Goal: Transaction & Acquisition: Download file/media

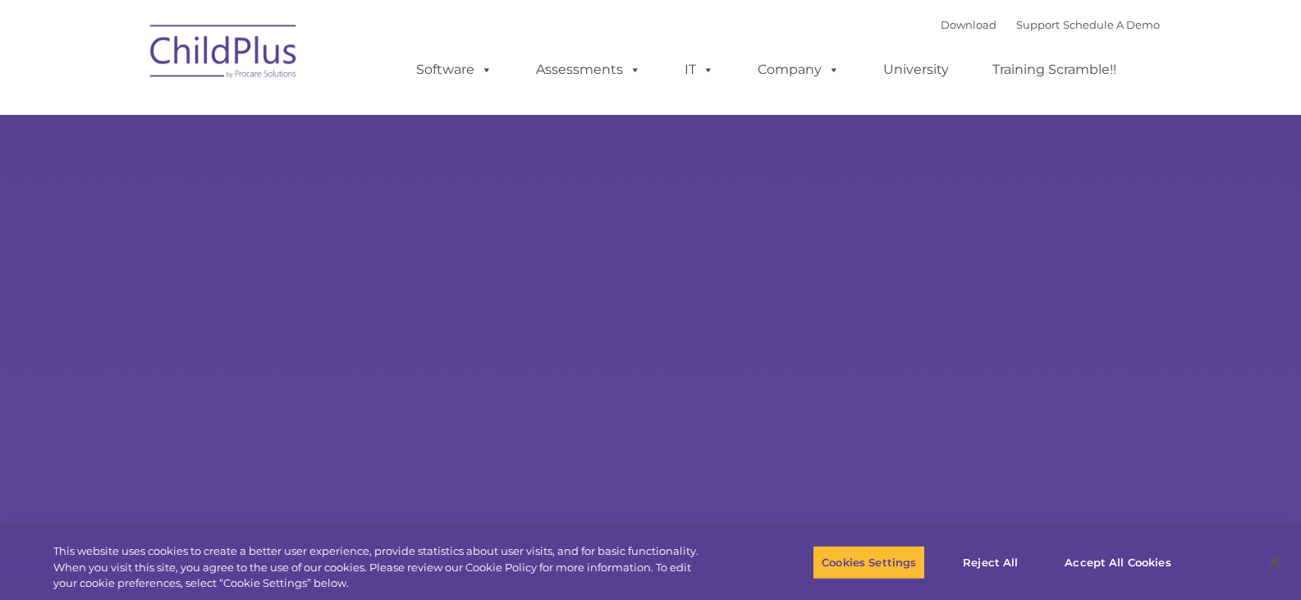
select select "MEDIUM"
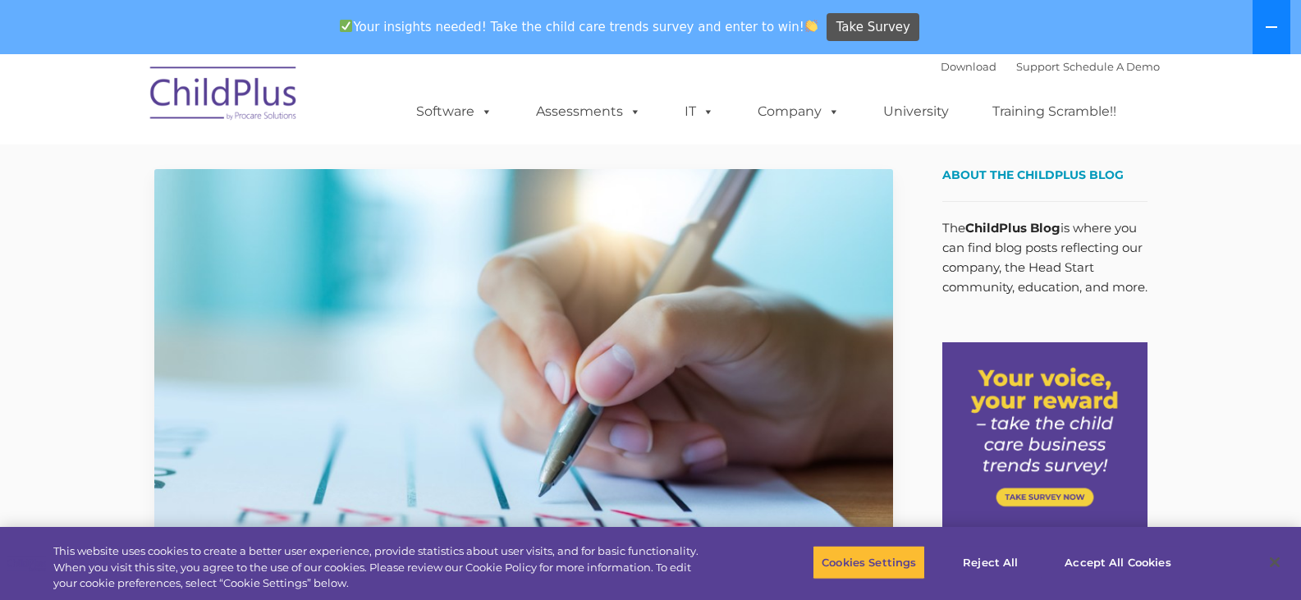
click at [1268, 23] on icon at bounding box center [1271, 27] width 13 height 13
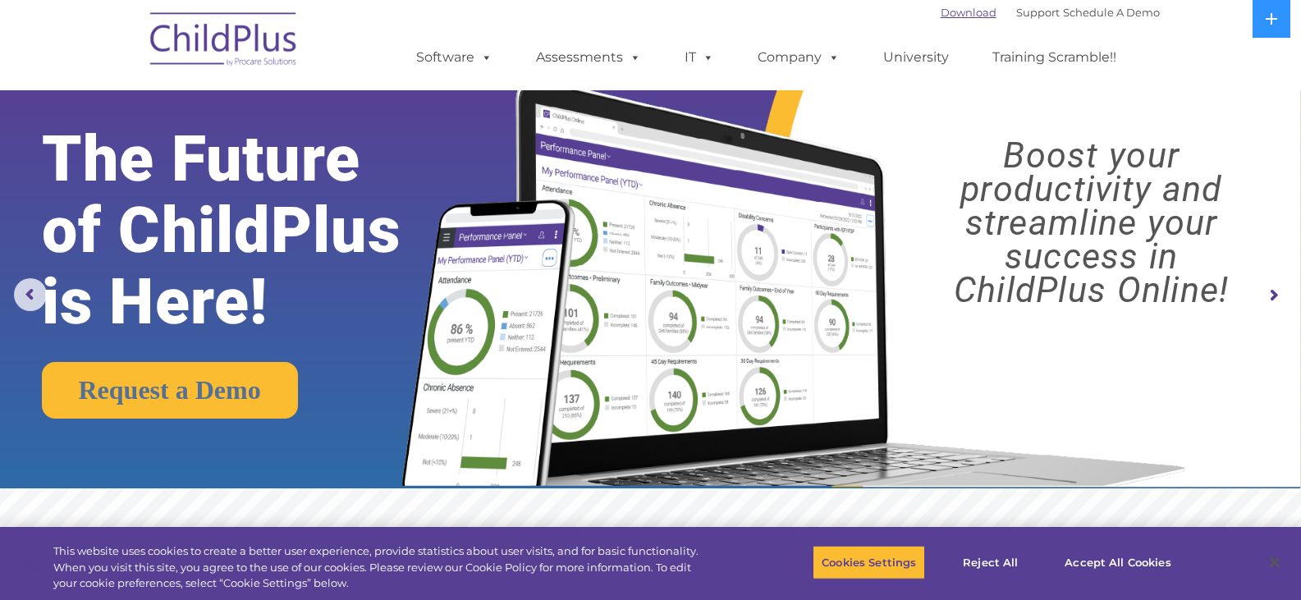
click at [941, 14] on link "Download" at bounding box center [969, 12] width 56 height 13
